Goal: Navigation & Orientation: Find specific page/section

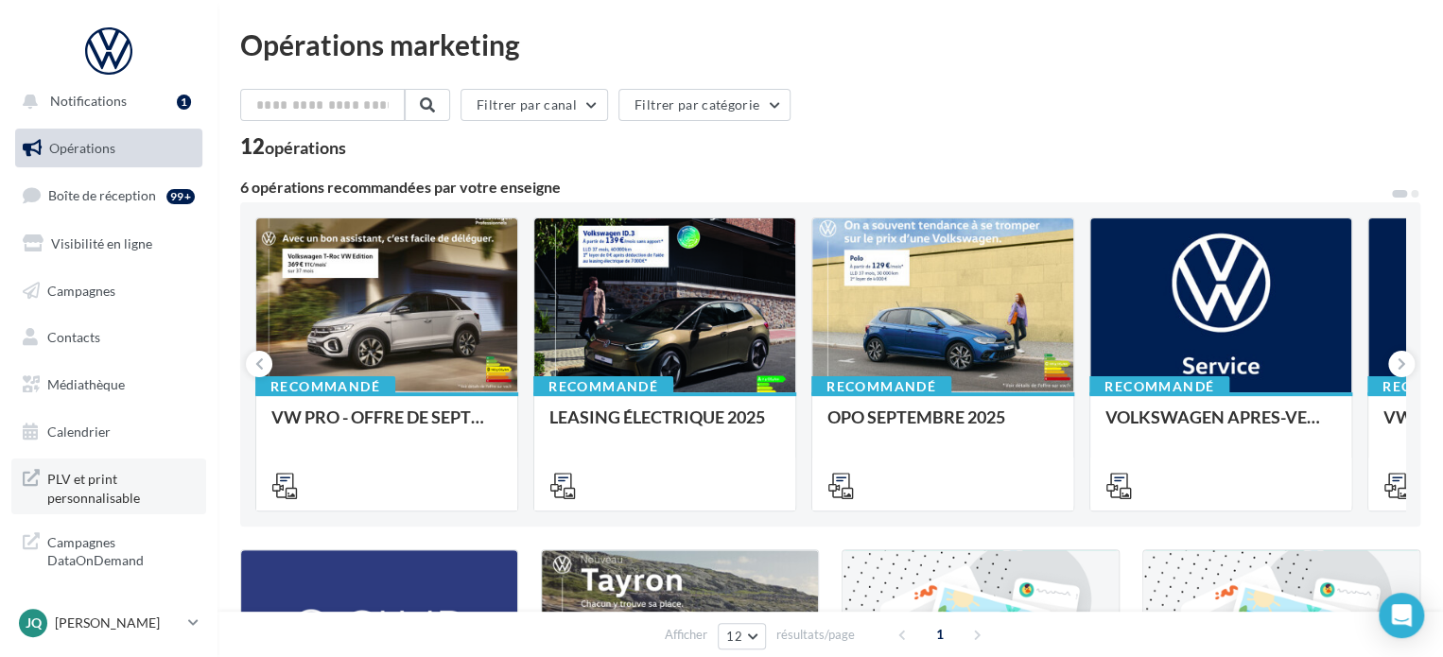
scroll to position [16, 0]
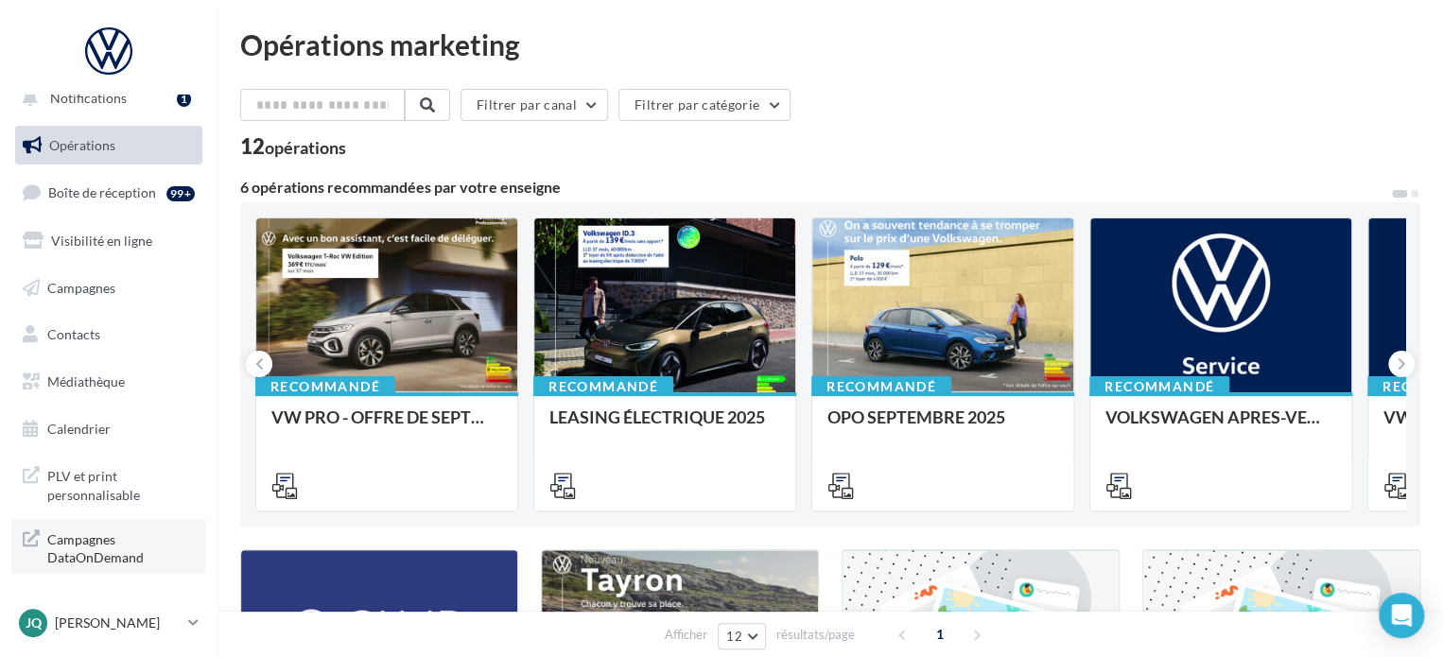
click at [94, 536] on span "Campagnes DataOnDemand" at bounding box center [120, 547] width 147 height 41
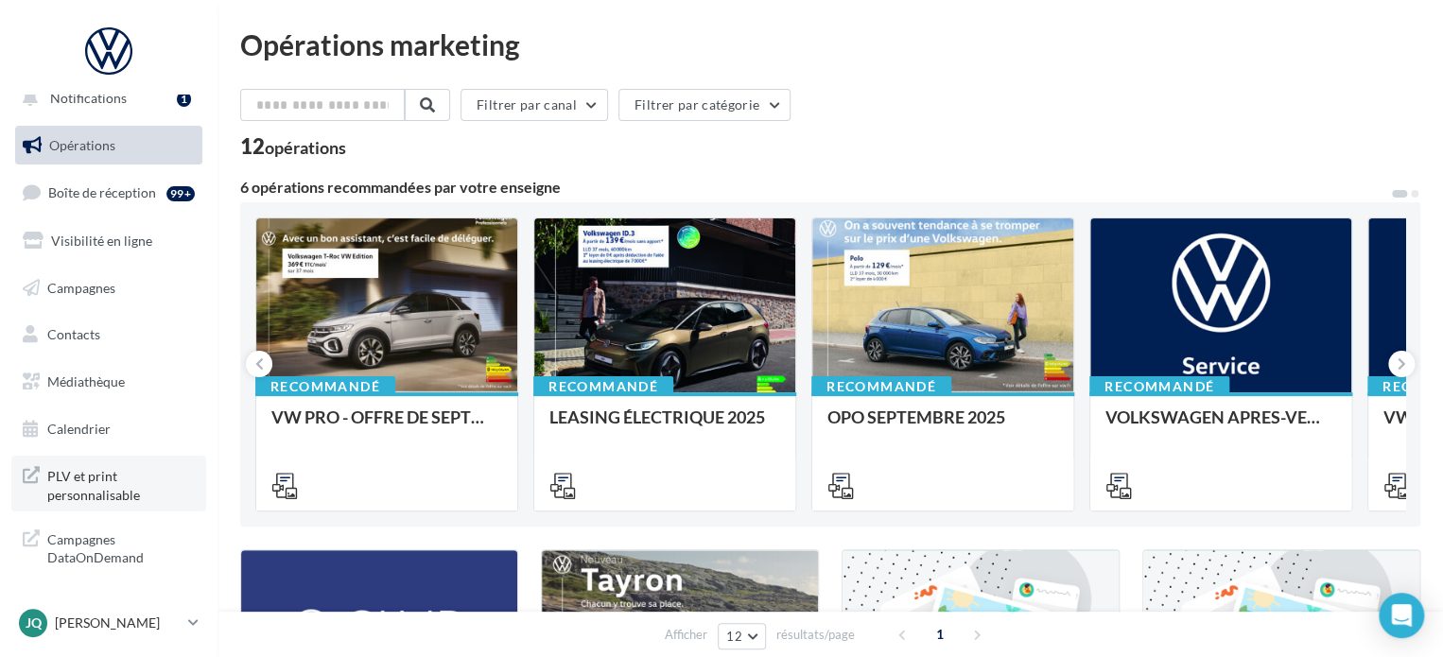
click at [99, 484] on span "PLV et print personnalisable" at bounding box center [120, 483] width 147 height 41
click at [306, 109] on input "text" at bounding box center [323, 105] width 166 height 32
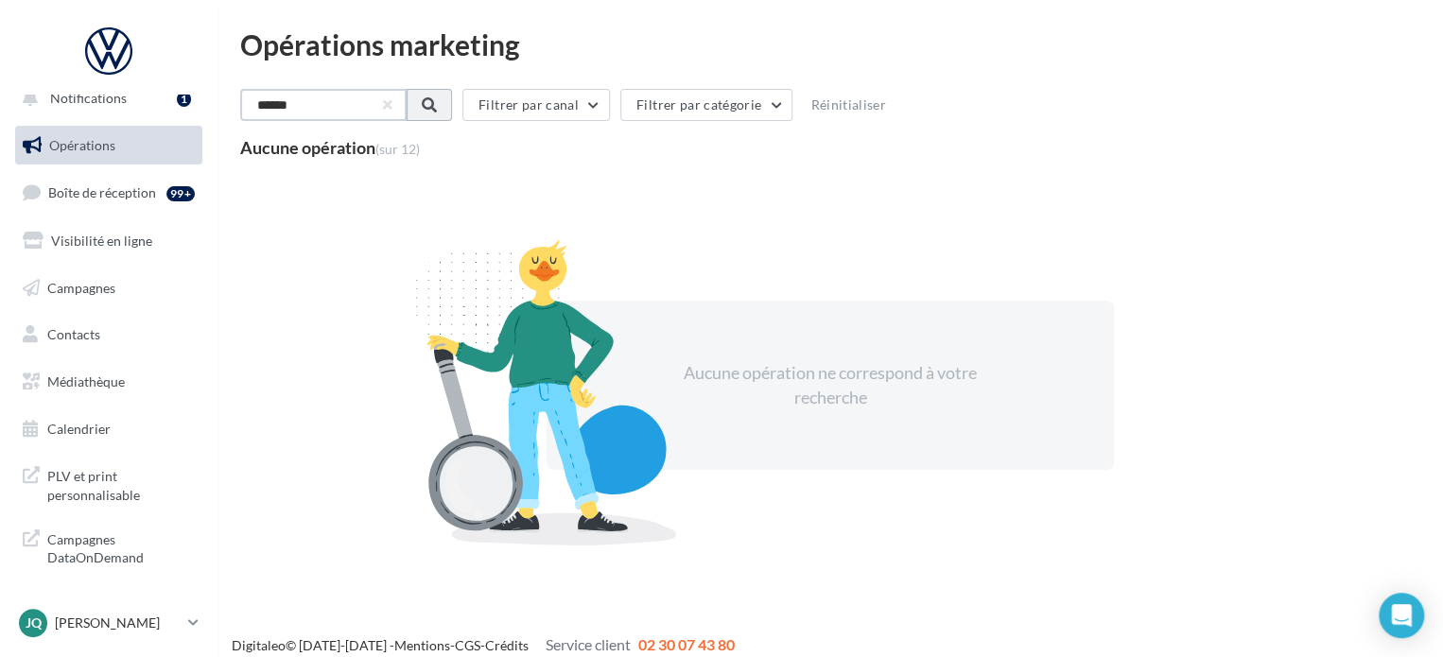
type input "******"
click at [450, 101] on button at bounding box center [427, 105] width 45 height 32
click at [84, 139] on span "Opérations" at bounding box center [82, 145] width 66 height 16
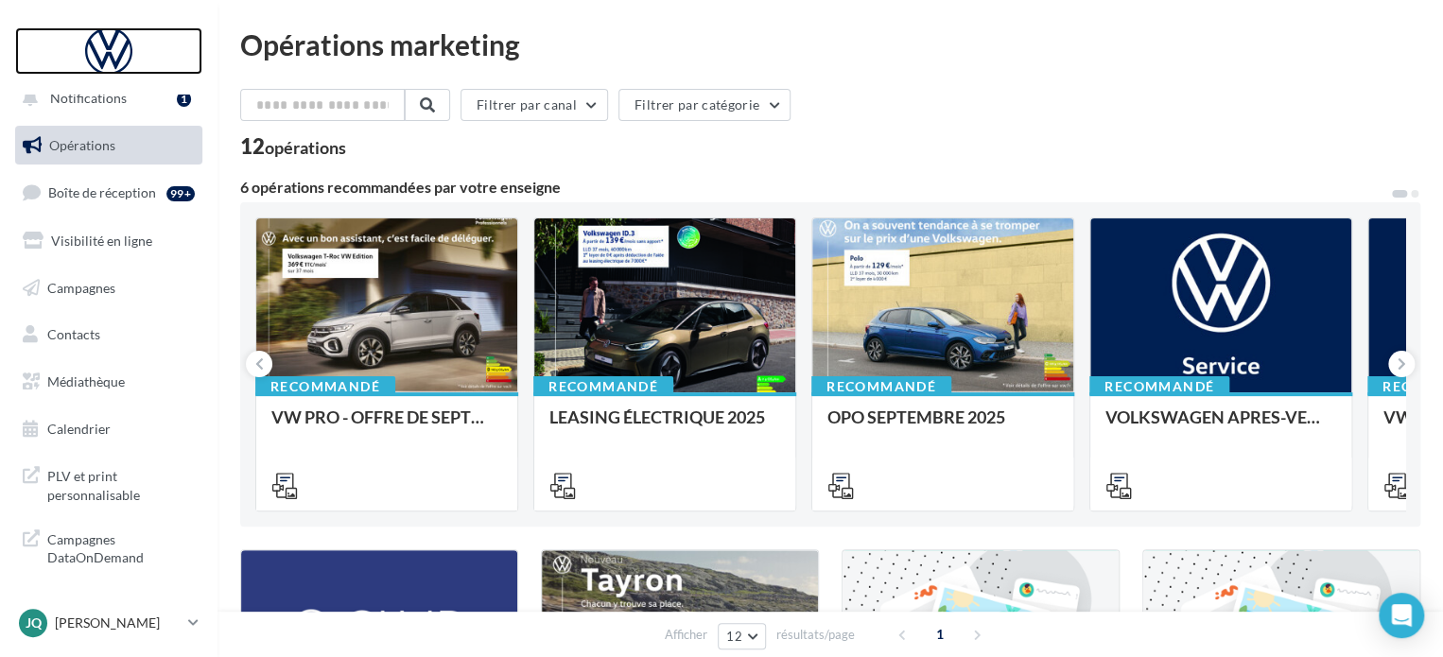
click at [100, 49] on div at bounding box center [108, 50] width 151 height 47
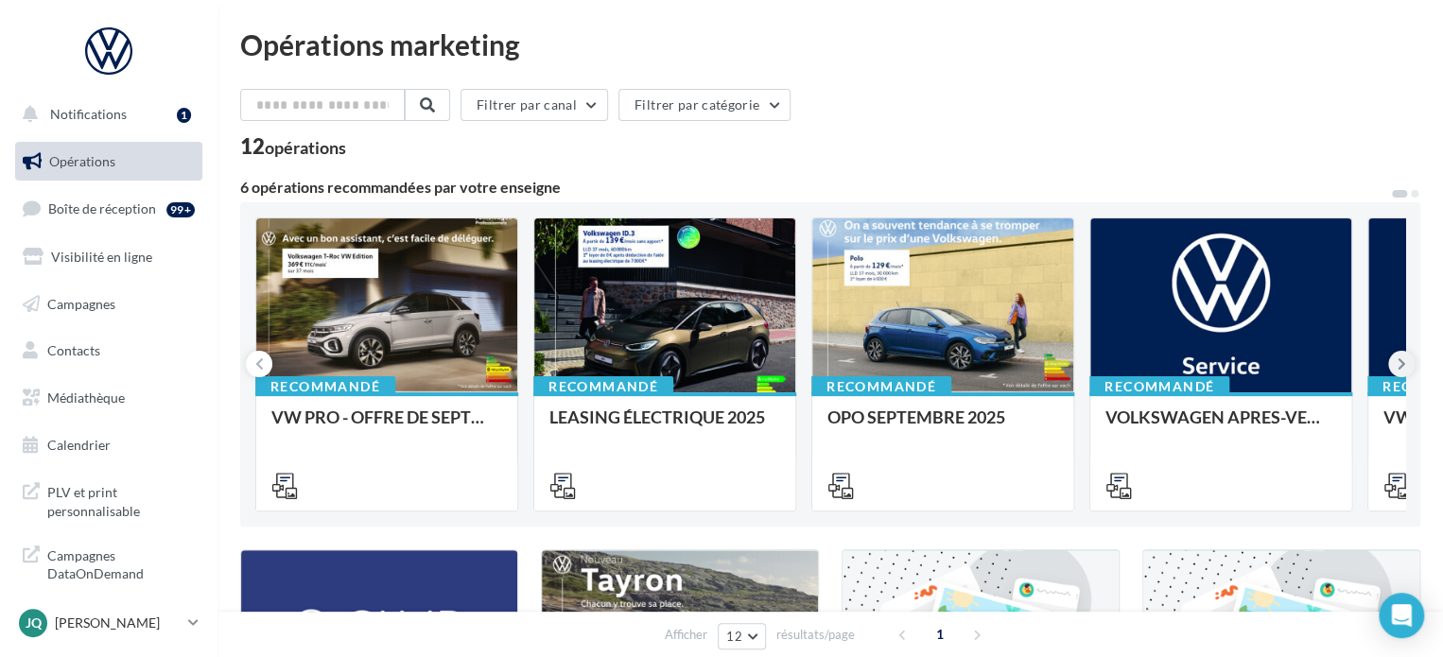
click at [1400, 366] on icon at bounding box center [1401, 364] width 9 height 19
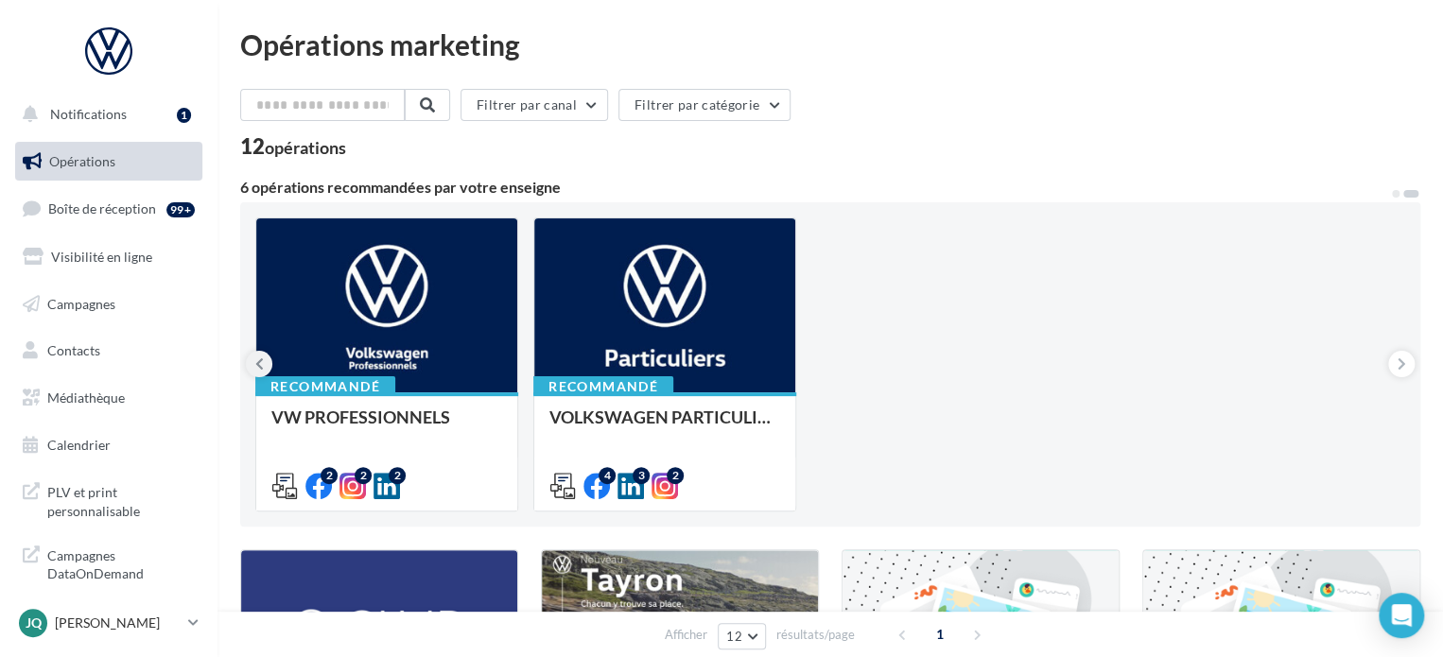
click at [253, 370] on button at bounding box center [259, 364] width 26 height 26
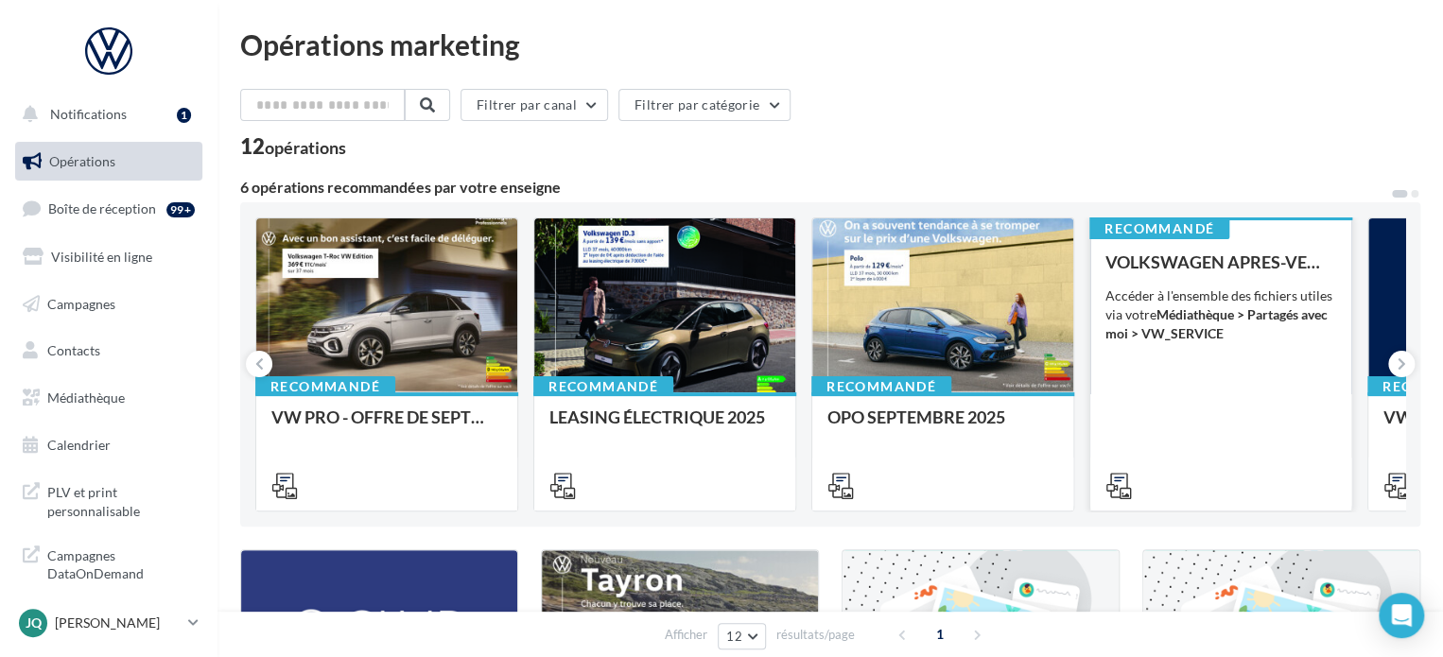
click at [1195, 292] on div "Accéder à l'ensemble des fichiers utiles via votre Médiathèque > Partagés avec …" at bounding box center [1220, 314] width 231 height 57
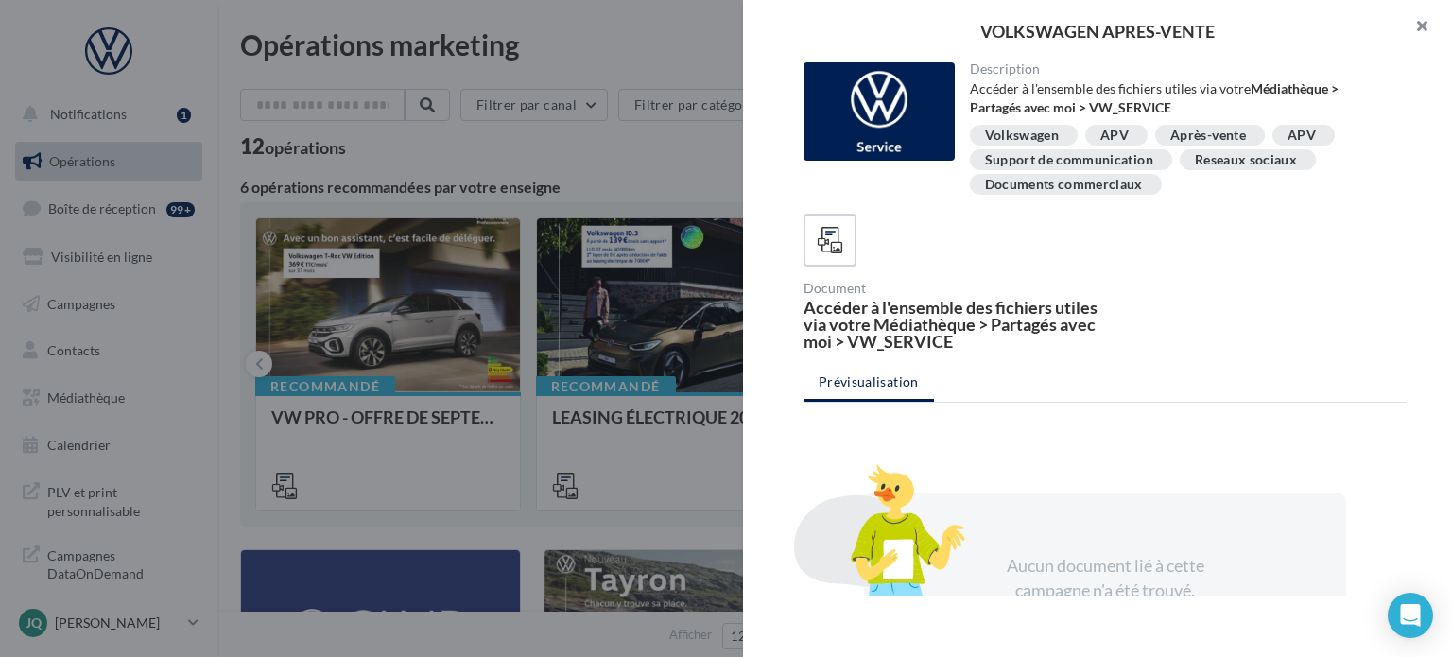
click at [1413, 33] on button "button" at bounding box center [1415, 28] width 76 height 57
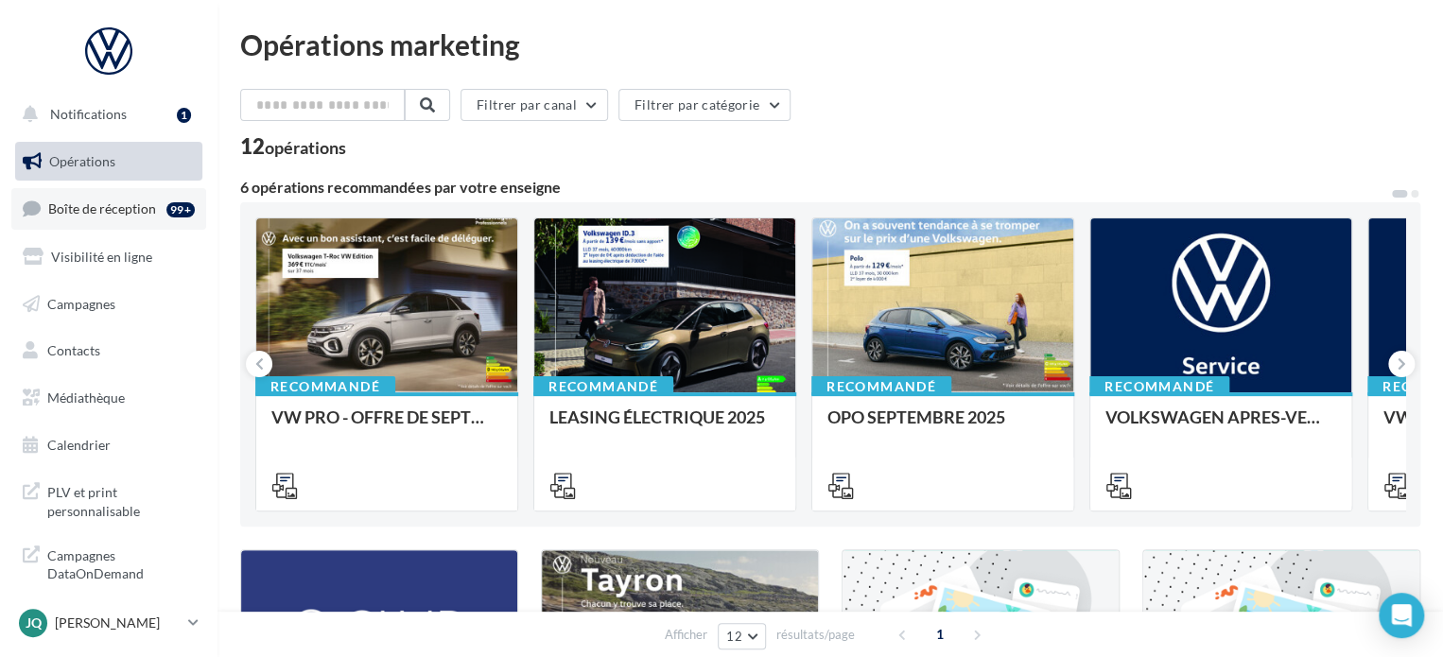
click at [78, 208] on span "Boîte de réception" at bounding box center [102, 208] width 108 height 16
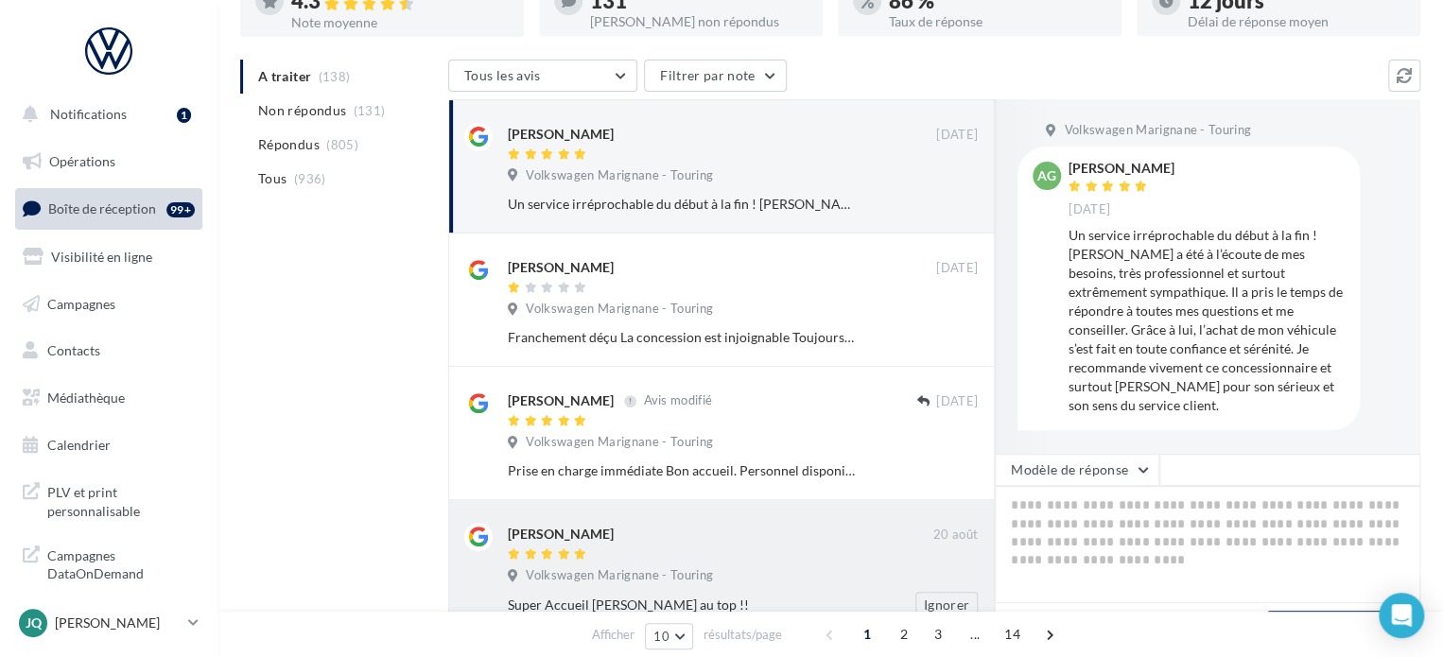
scroll to position [488, 0]
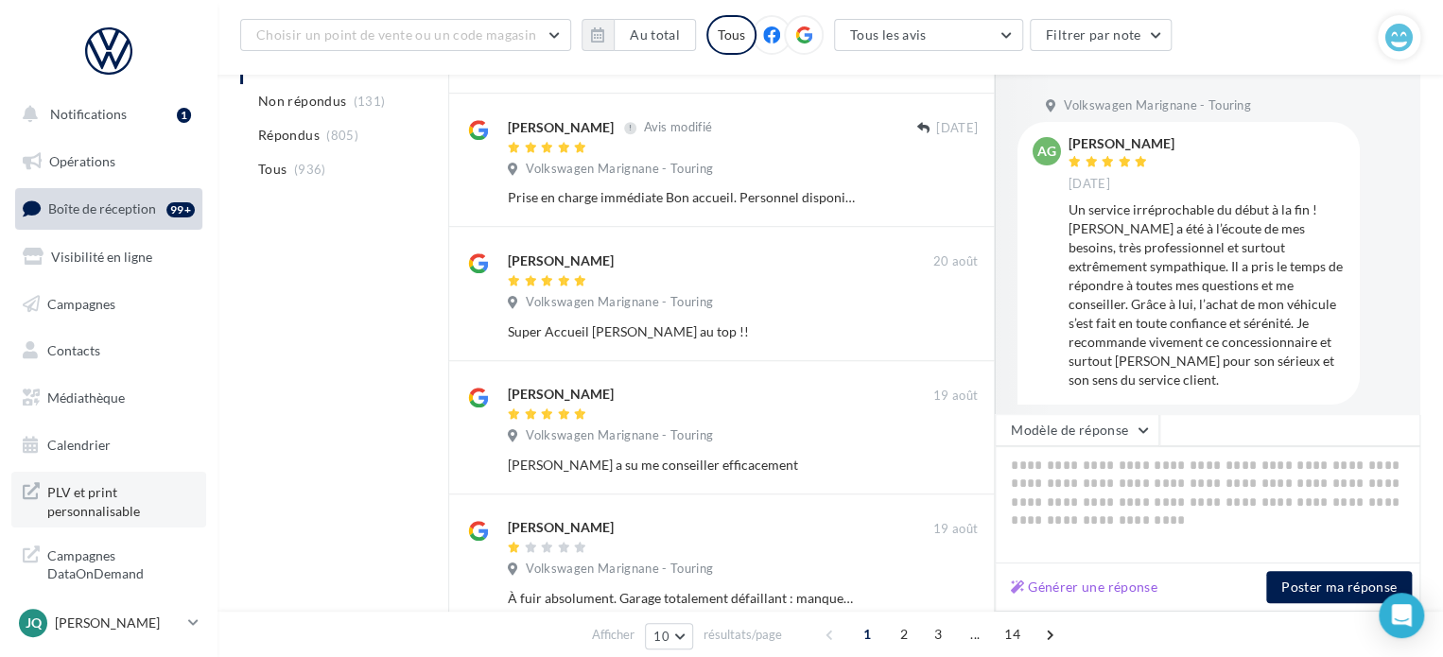
click at [78, 495] on span "PLV et print personnalisable" at bounding box center [120, 499] width 147 height 41
